Goal: Communication & Community: Answer question/provide support

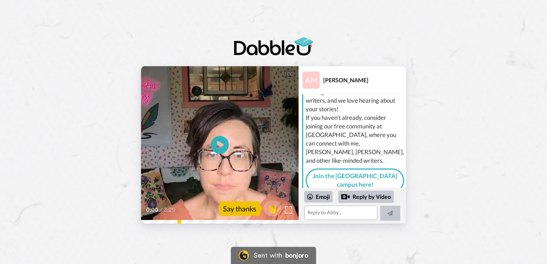
scroll to position [36, 0]
click at [219, 144] on icon "Play/Pause" at bounding box center [220, 145] width 19 height 34
click at [343, 214] on textarea at bounding box center [340, 213] width 73 height 14
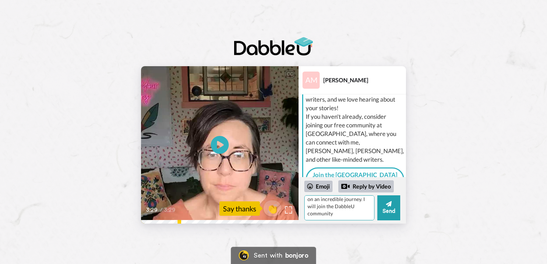
scroll to position [53, 0]
click at [347, 207] on textarea "Thank you for your personal support it means a lot to me. To know that someone …" at bounding box center [339, 208] width 70 height 25
click at [336, 214] on textarea "Thank you for your personal support it means a lot to me. To know that someone …" at bounding box center [339, 208] width 70 height 25
type textarea "Thank you for your personal support it means a lot to me. To know that someone …"
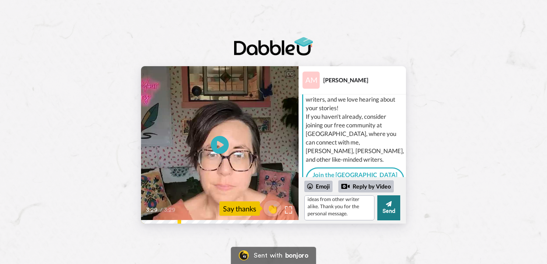
click at [394, 207] on button "Send" at bounding box center [388, 208] width 23 height 25
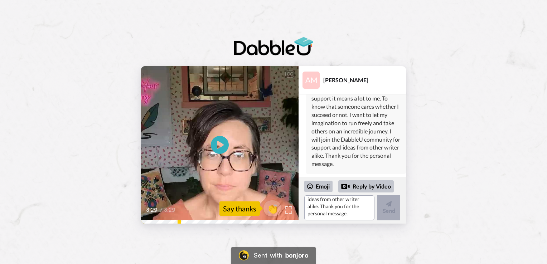
scroll to position [0, 0]
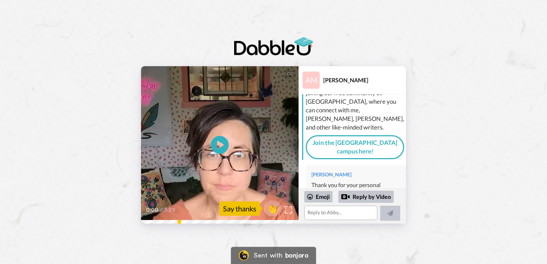
scroll to position [76, 0]
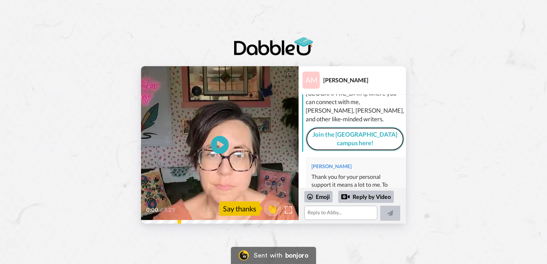
click at [348, 130] on link "Join the [GEOGRAPHIC_DATA] campus here!" at bounding box center [355, 139] width 98 height 24
